Goal: Task Accomplishment & Management: Manage account settings

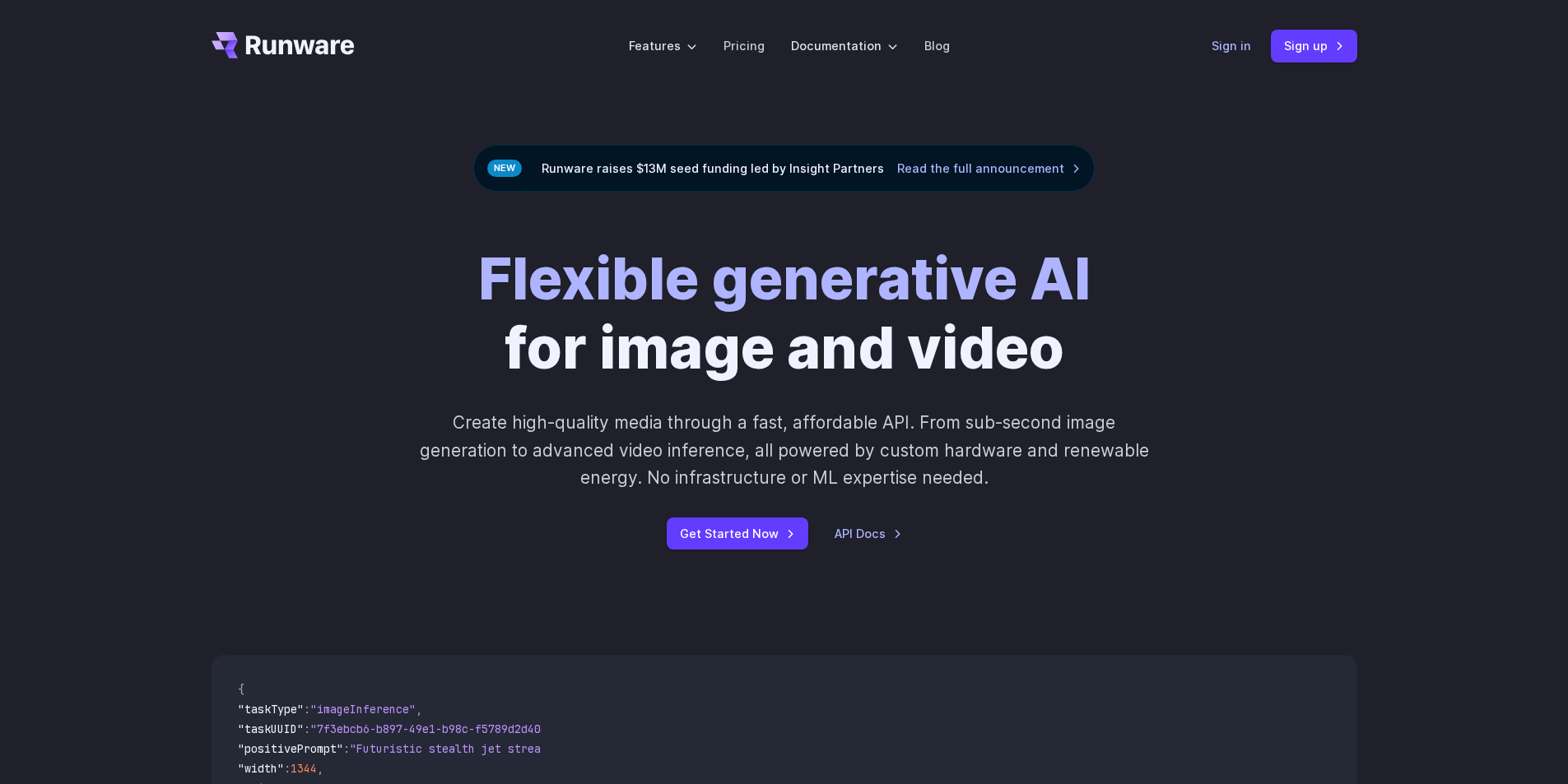
click at [1235, 38] on link "Sign in" at bounding box center [1231, 46] width 40 height 19
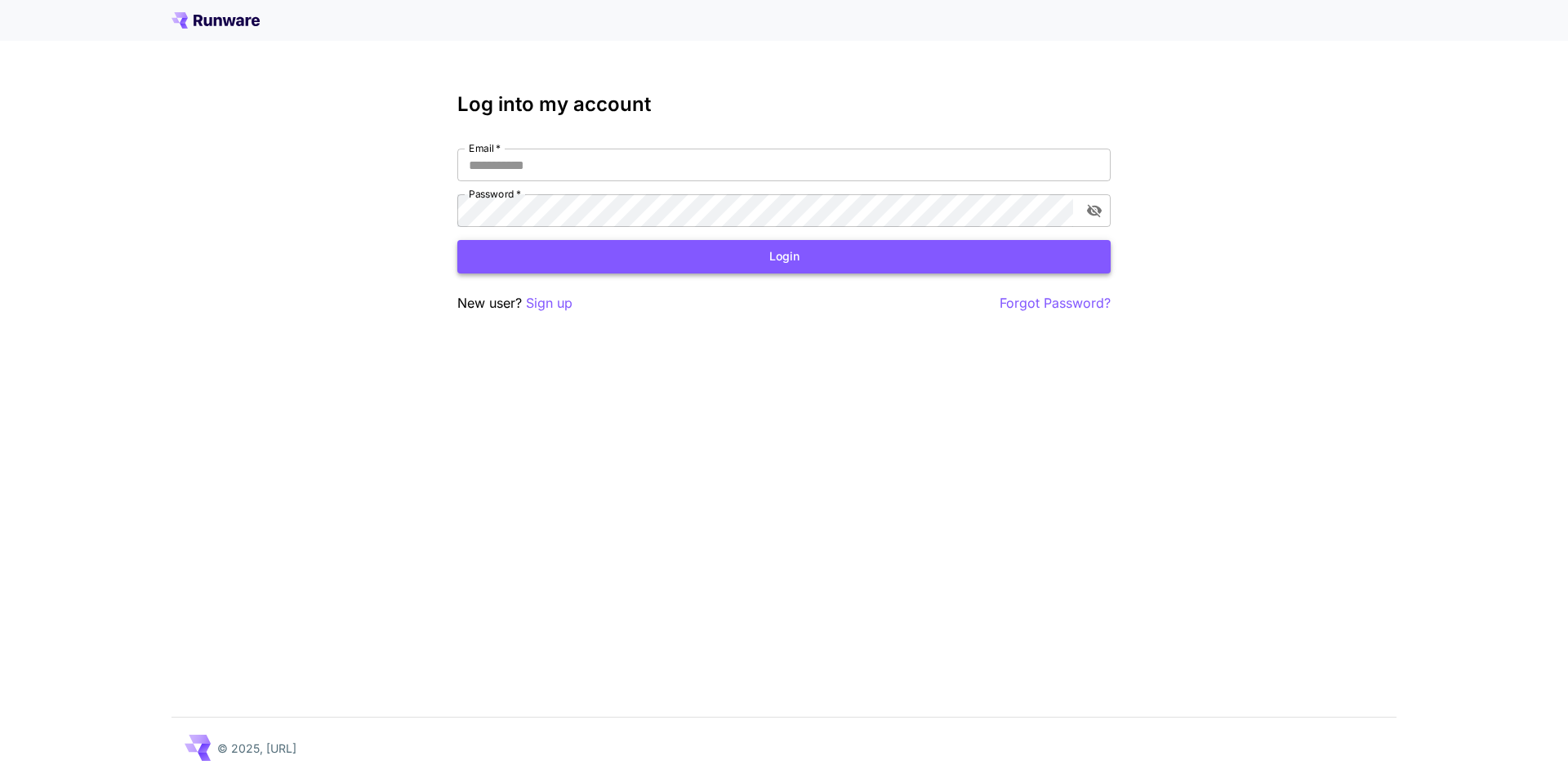
type input "**********"
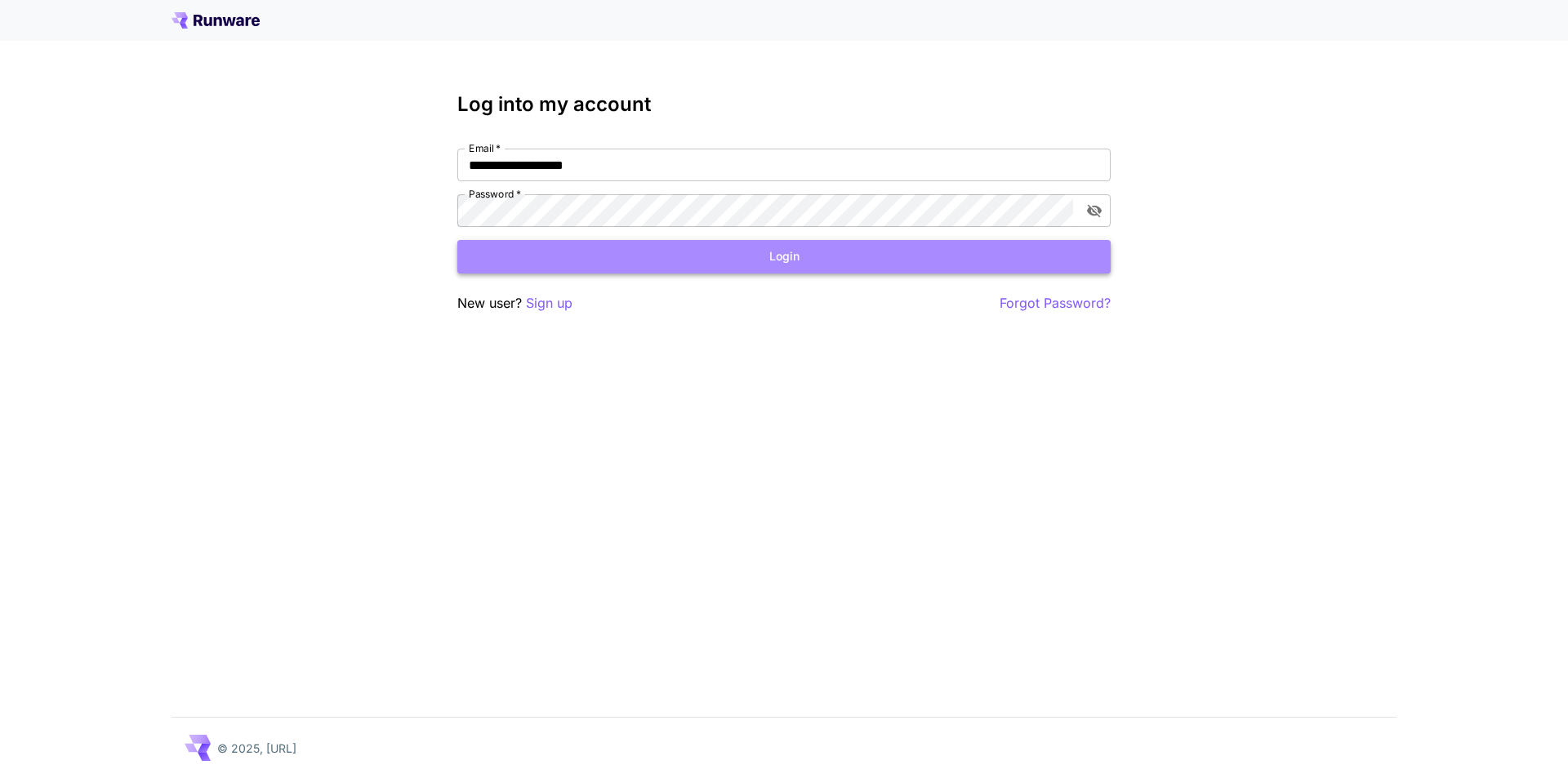
click at [698, 259] on button "Login" at bounding box center [784, 256] width 653 height 33
